Goal: Task Accomplishment & Management: Manage account settings

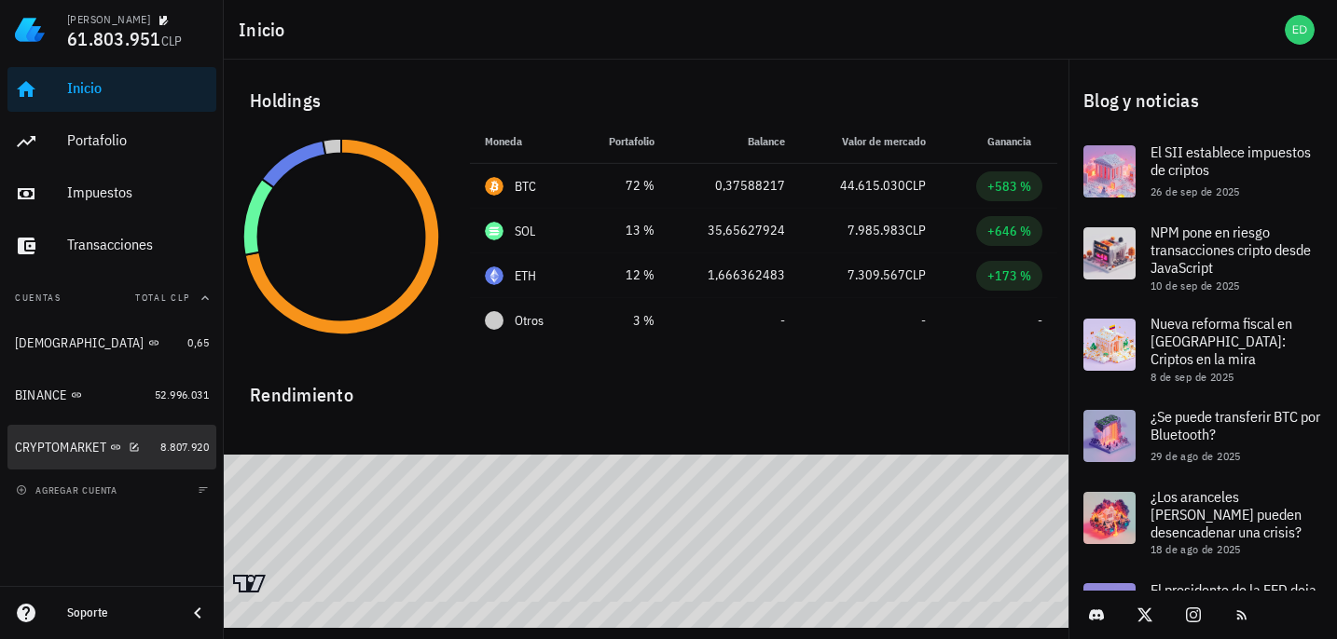
click at [79, 441] on div "CRYPTOMARKET" at bounding box center [60, 448] width 91 height 16
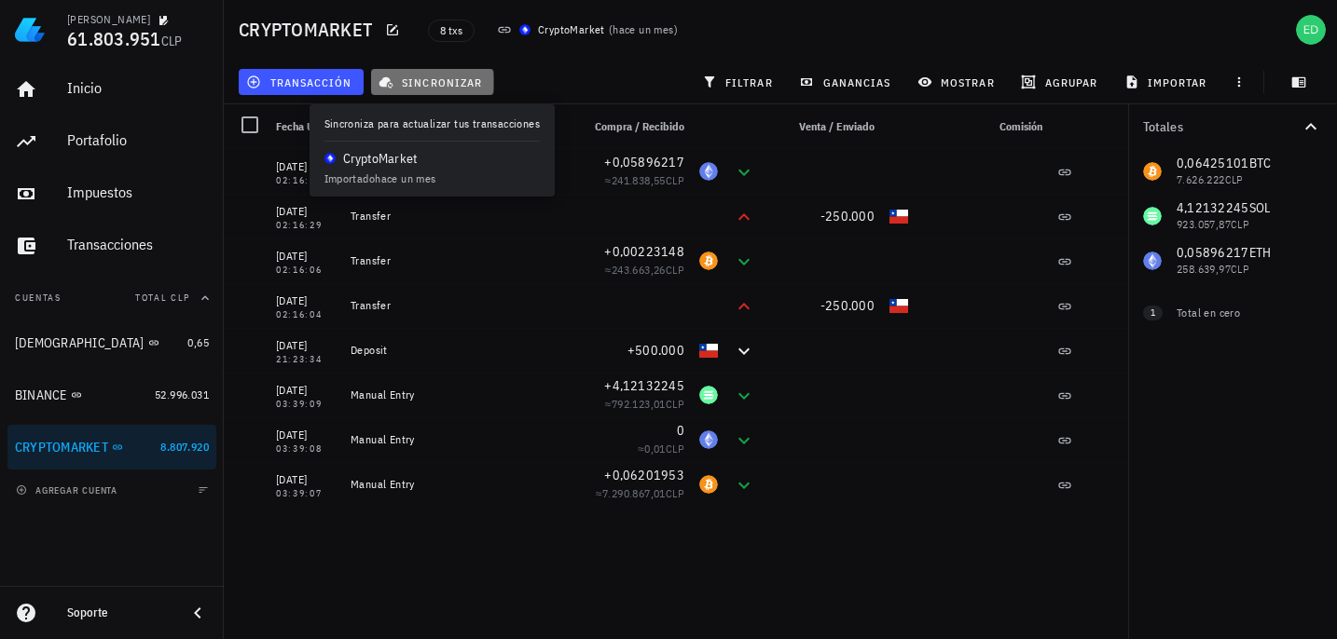
click at [422, 89] on button "sincronizar" at bounding box center [432, 82] width 123 height 26
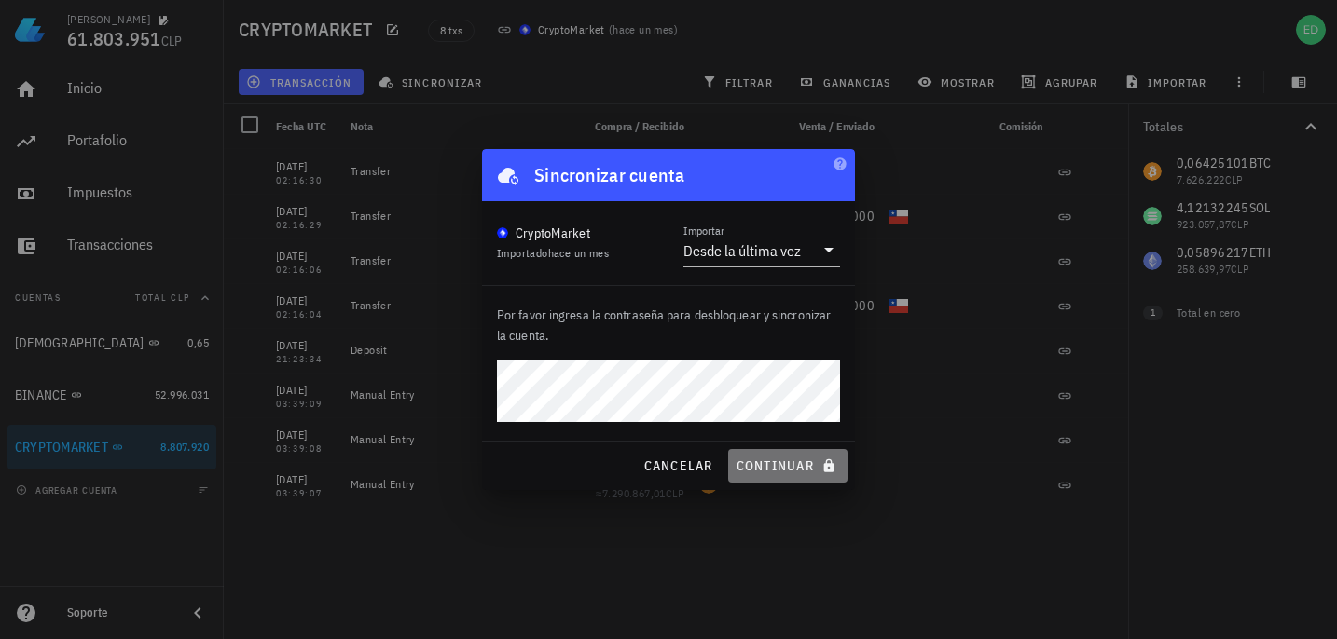
click at [745, 468] on span "continuar" at bounding box center [787, 466] width 104 height 17
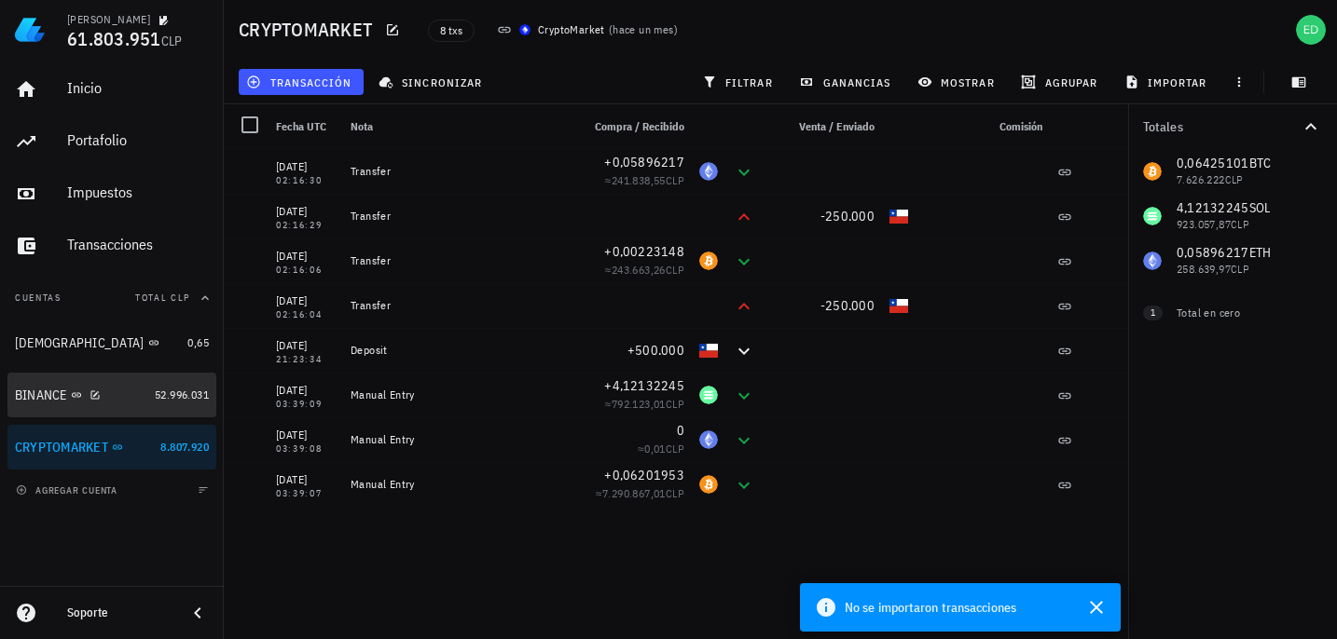
click at [65, 395] on div "BINANCE" at bounding box center [41, 396] width 52 height 16
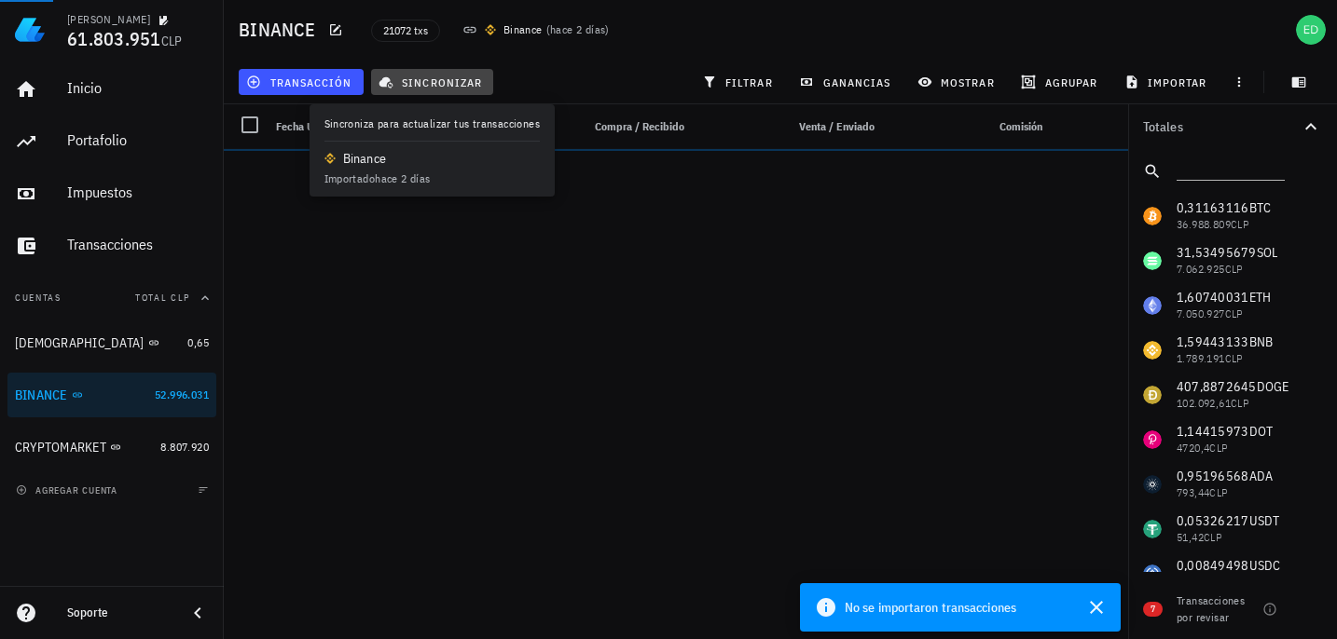
click at [449, 86] on span "sincronizar" at bounding box center [432, 82] width 100 height 15
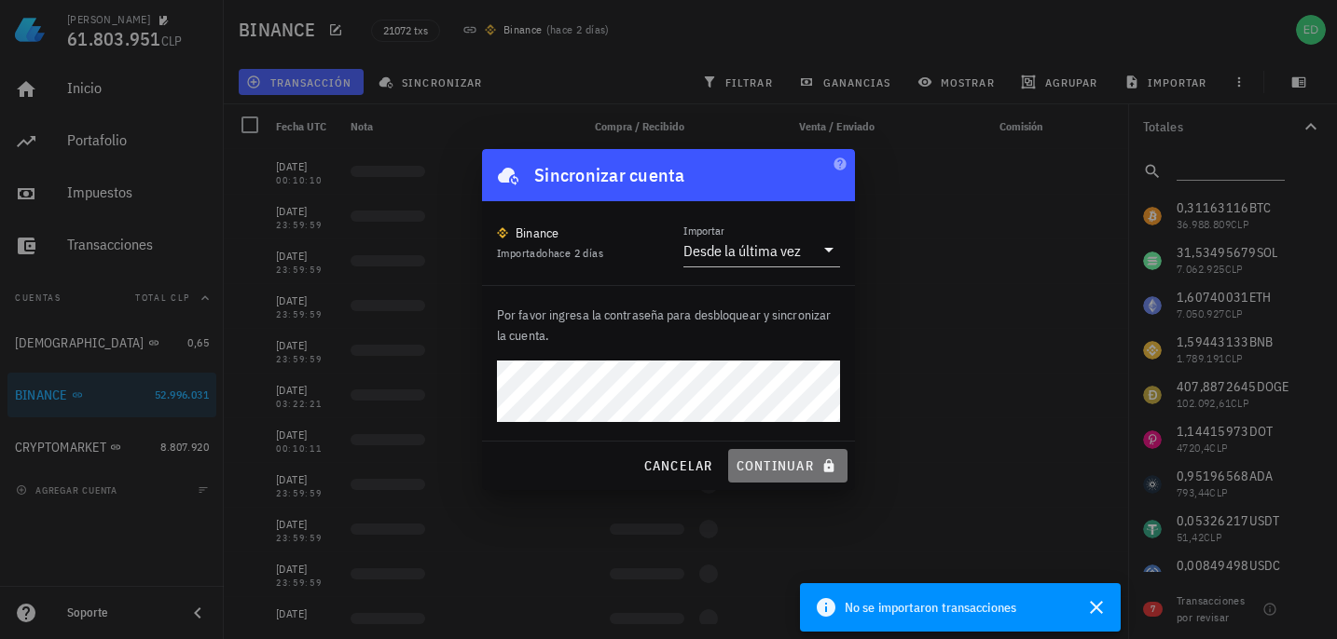
click at [766, 466] on span "continuar" at bounding box center [787, 466] width 104 height 17
